Goal: Task Accomplishment & Management: Manage account settings

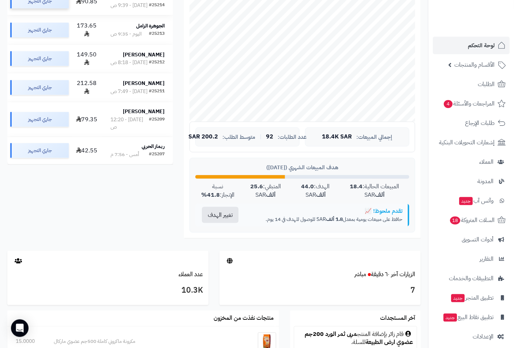
scroll to position [41, 0]
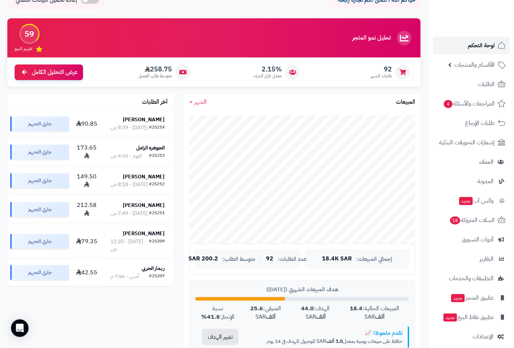
click at [484, 46] on span "لوحة التحكم" at bounding box center [481, 45] width 27 height 10
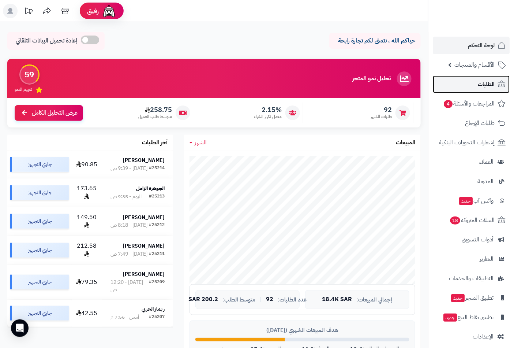
click at [485, 87] on span "الطلبات" at bounding box center [486, 84] width 17 height 10
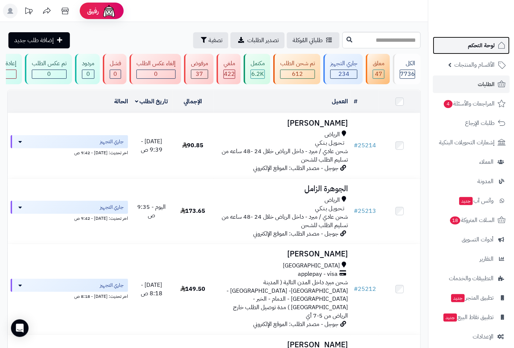
click at [481, 45] on span "لوحة التحكم" at bounding box center [481, 45] width 27 height 10
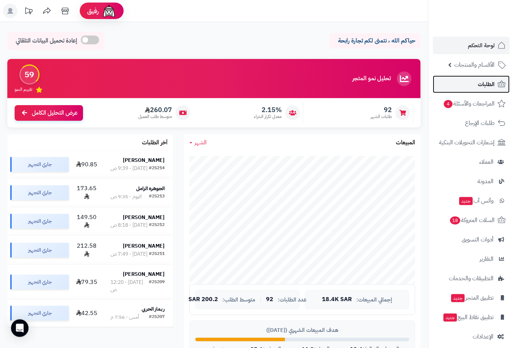
click at [483, 84] on span "الطلبات" at bounding box center [486, 84] width 17 height 10
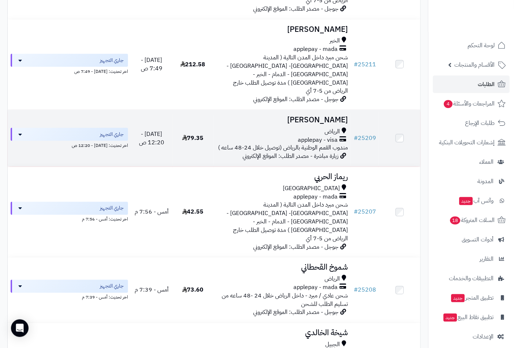
scroll to position [325, 0]
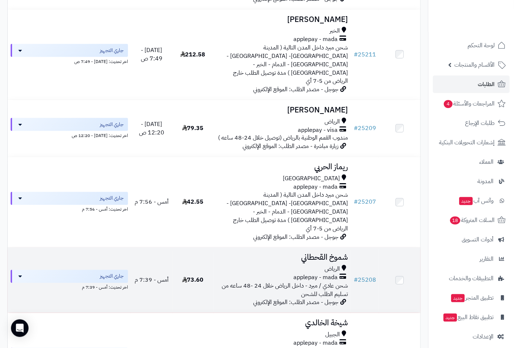
click at [318, 253] on h3 "شموخ القحطاني" at bounding box center [283, 257] width 132 height 8
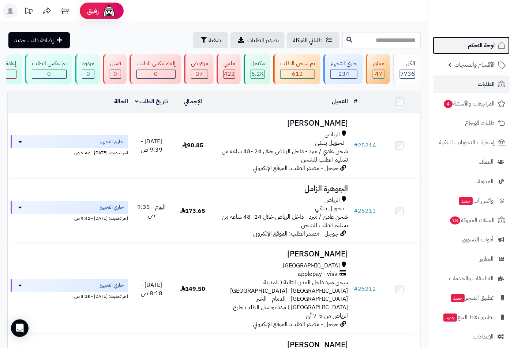
click at [477, 44] on span "لوحة التحكم" at bounding box center [481, 45] width 27 height 10
